Goal: Find specific page/section: Find specific page/section

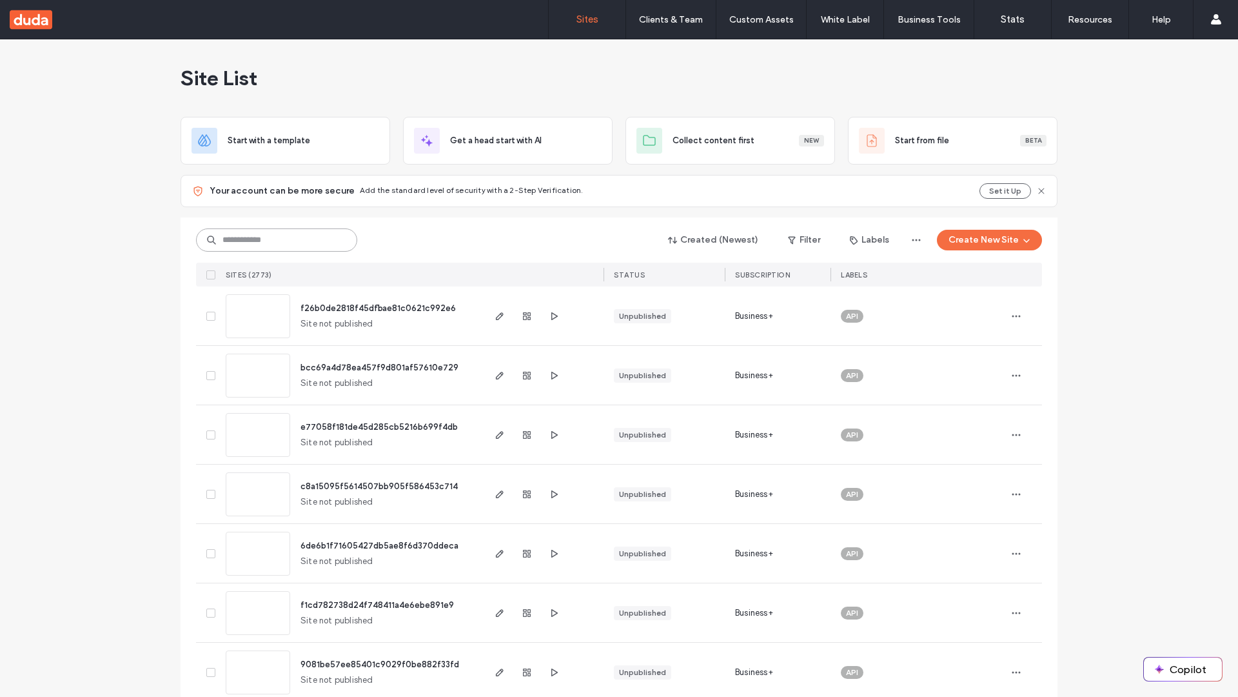
click at [277, 240] on input at bounding box center [276, 239] width 161 height 23
type input "**********"
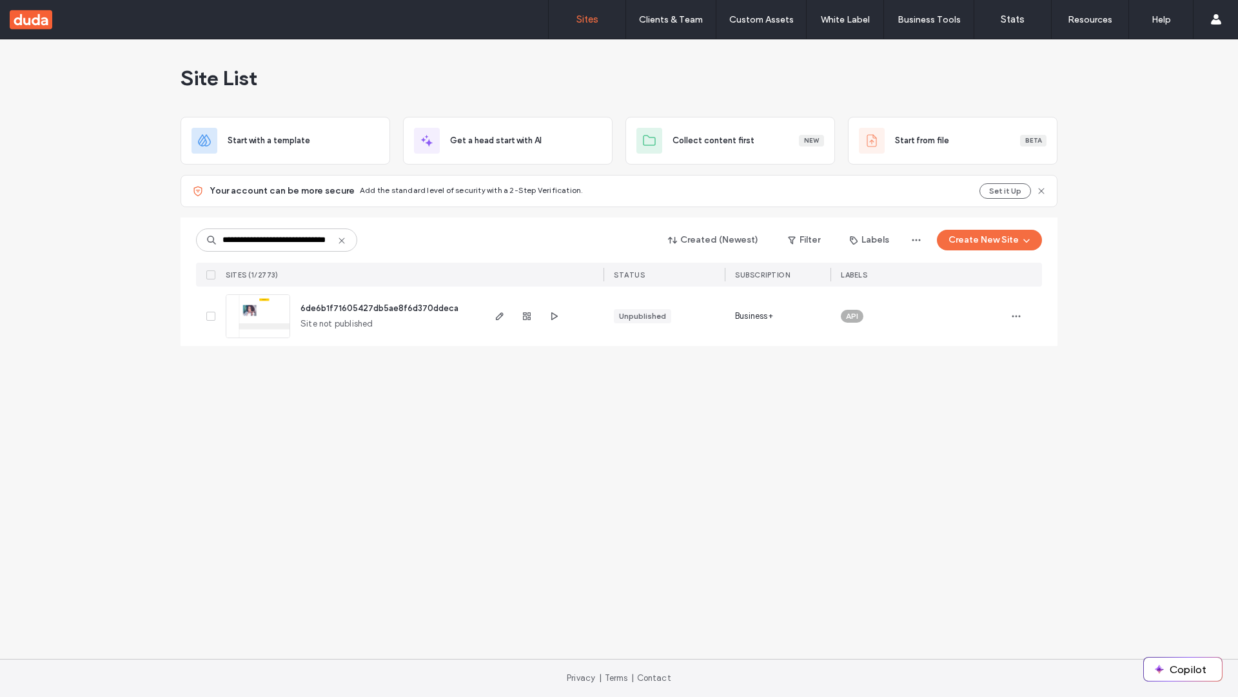
click at [380, 308] on span "6de6b1f71605427db5ae8f6d370ddeca" at bounding box center [380, 308] width 158 height 10
